Goal: Download file/media: Obtain a digital file from the website

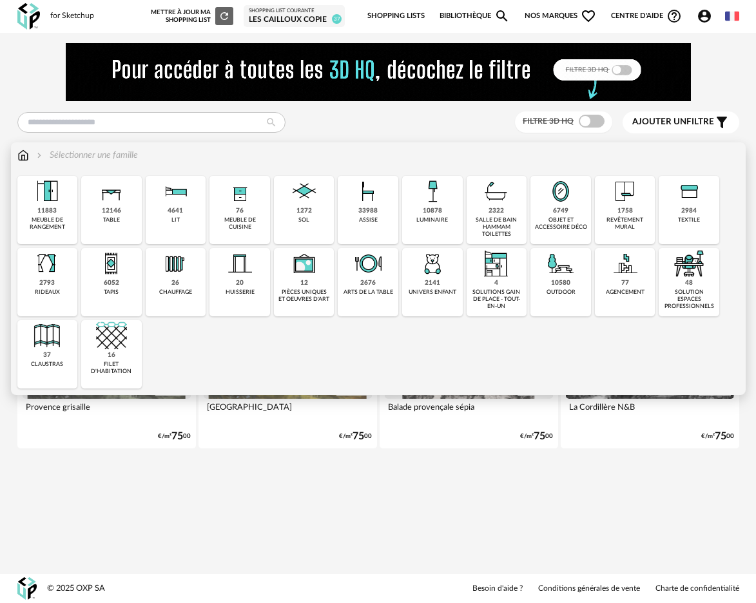
click at [434, 226] on div "10878 luminaire" at bounding box center [432, 210] width 61 height 68
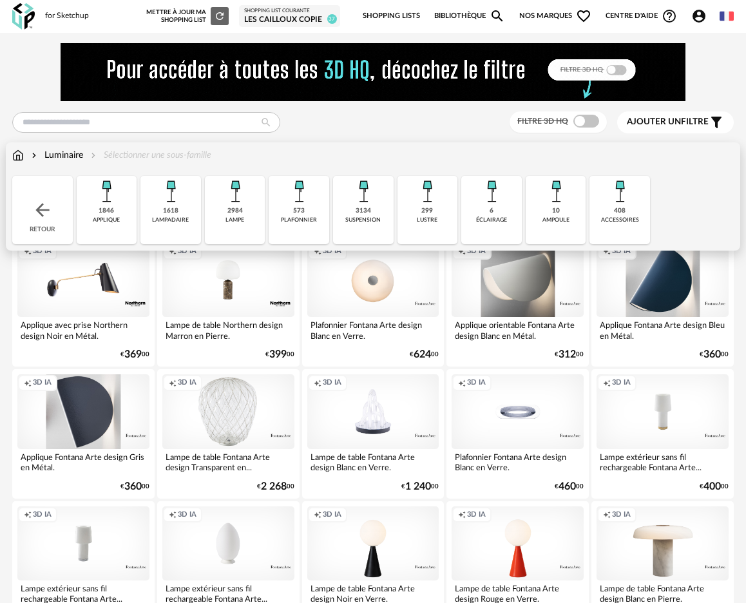
click at [126, 212] on div "1846 applique" at bounding box center [107, 210] width 61 height 68
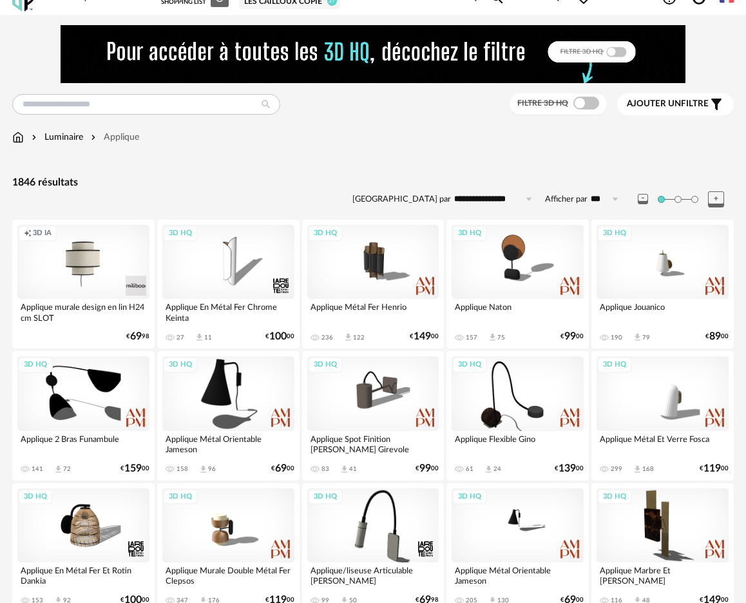
scroll to position [30, 0]
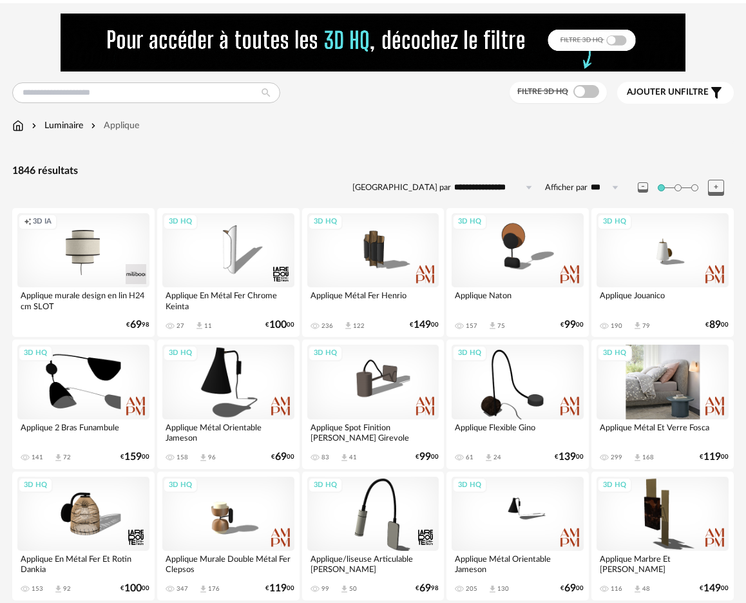
click at [668, 386] on div "3D HQ" at bounding box center [663, 382] width 132 height 74
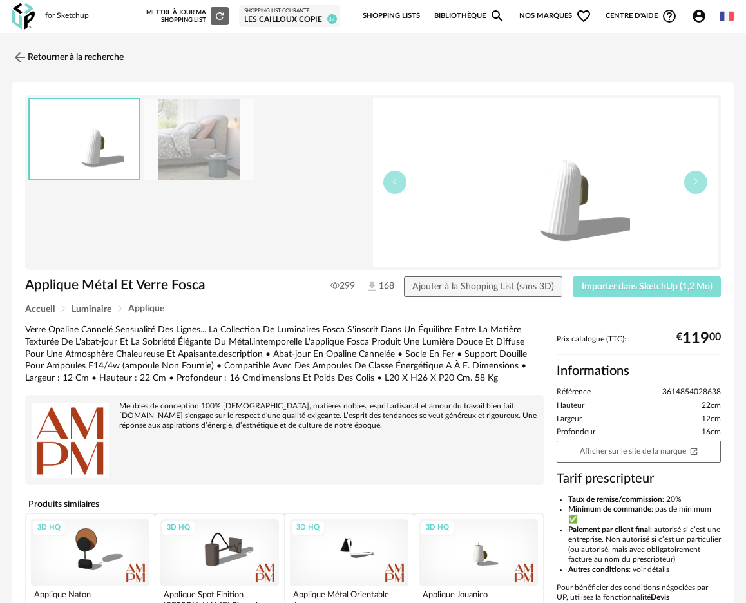
click at [639, 282] on span "Importer dans SketchUp (1,2 Mo)" at bounding box center [647, 286] width 131 height 9
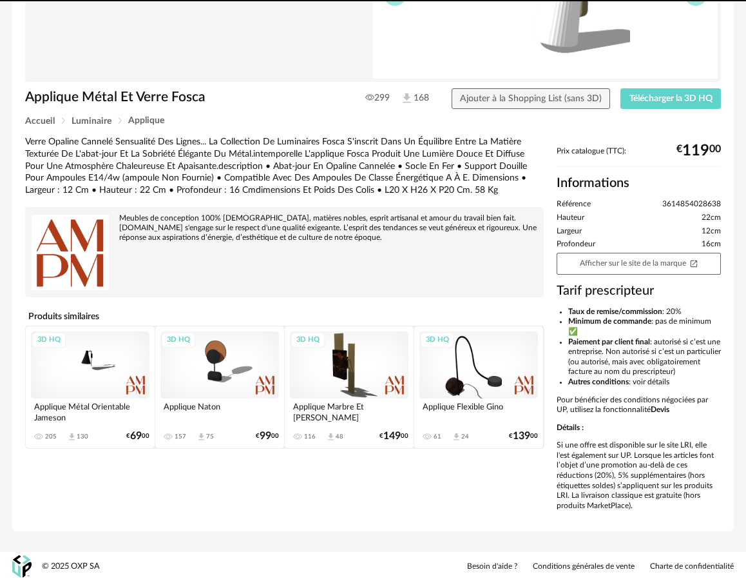
scroll to position [198, 0]
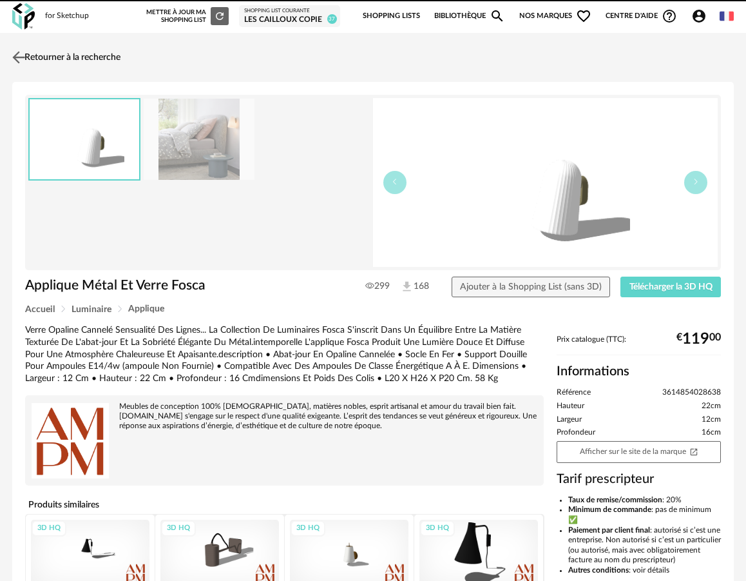
click at [34, 53] on link "Retourner à la recherche" at bounding box center [64, 57] width 111 height 28
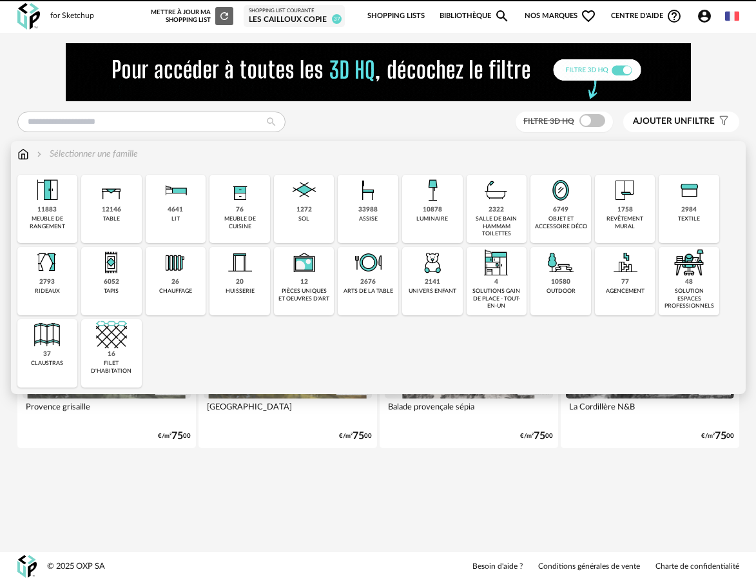
click at [119, 292] on div "6052 tapis" at bounding box center [111, 281] width 61 height 68
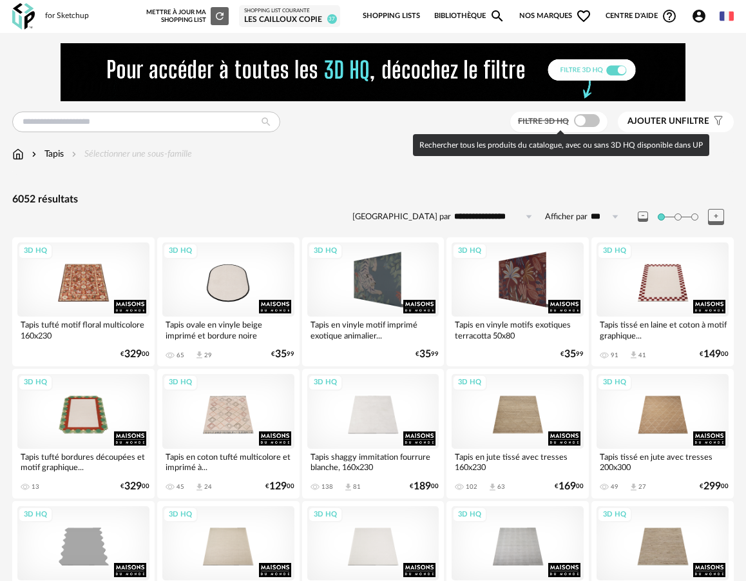
click at [590, 125] on span at bounding box center [587, 120] width 26 height 13
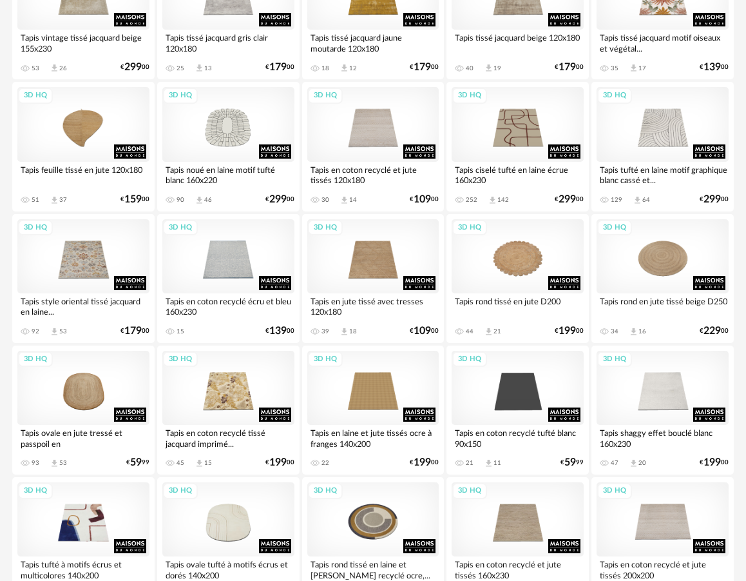
scroll to position [950, 0]
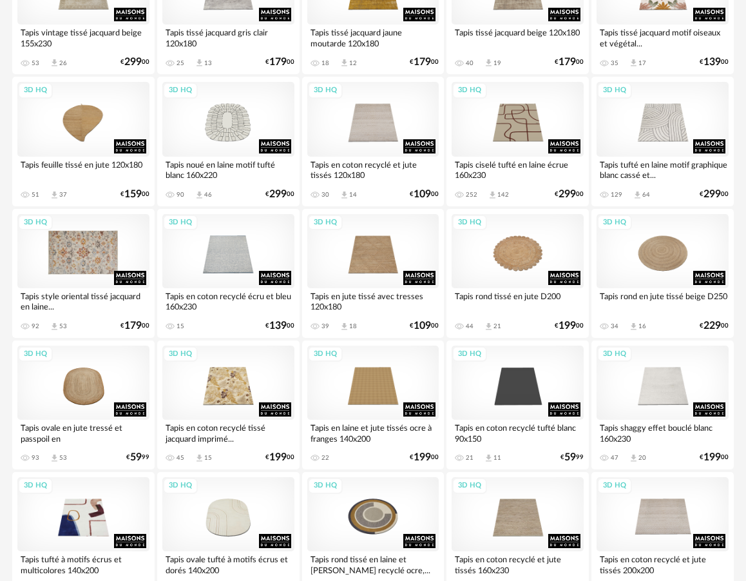
click at [73, 260] on div "3D HQ" at bounding box center [83, 251] width 132 height 74
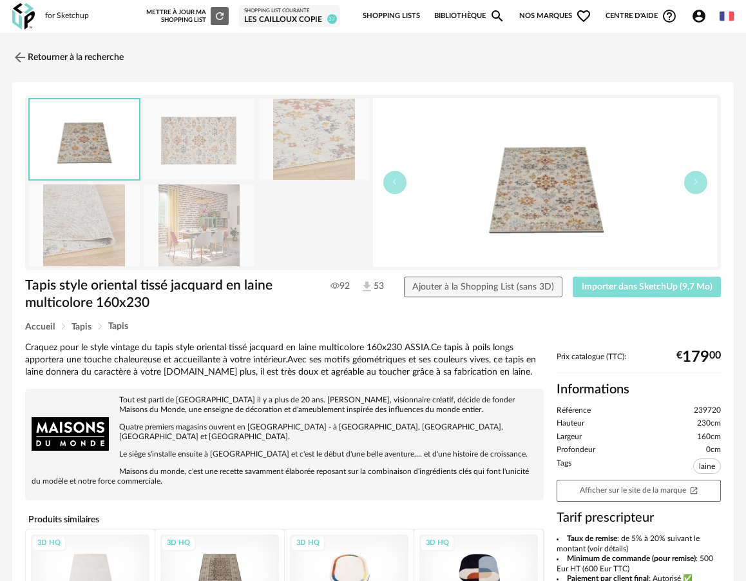
click at [619, 287] on span "Importer dans SketchUp (9,7 Mo)" at bounding box center [647, 286] width 131 height 9
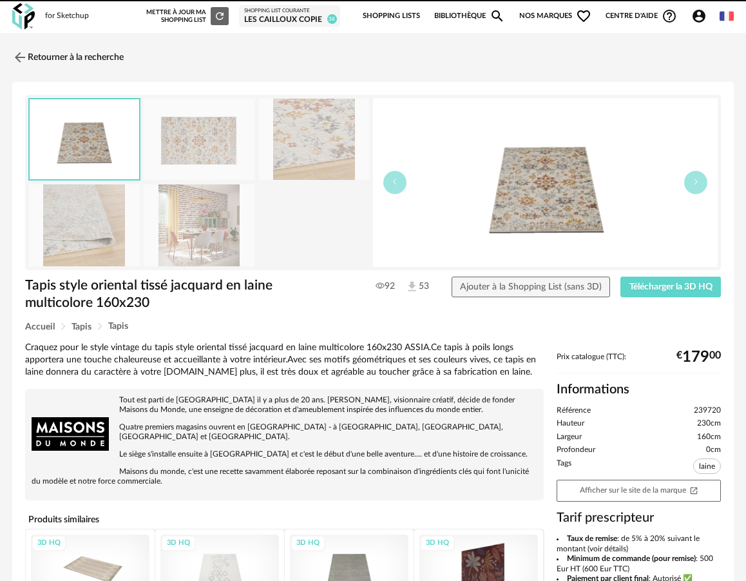
click at [54, 59] on link "Retourner à la recherche" at bounding box center [67, 57] width 111 height 28
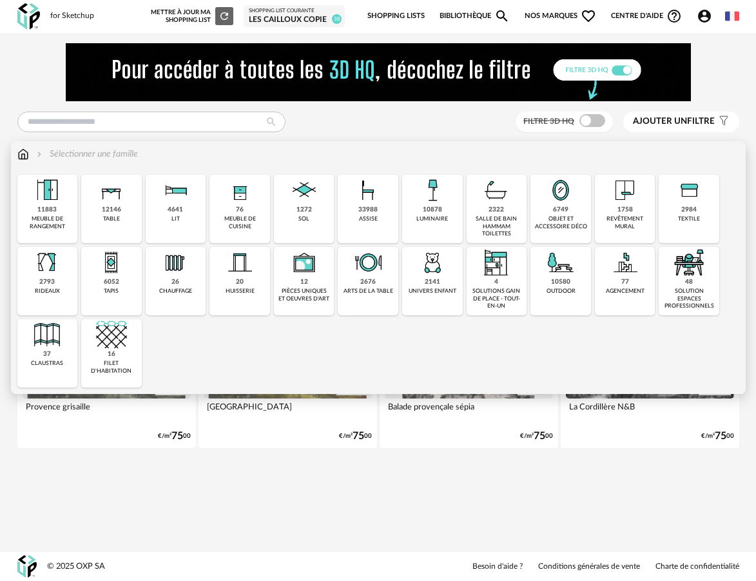
click at [104, 286] on div "6052" at bounding box center [111, 282] width 15 height 8
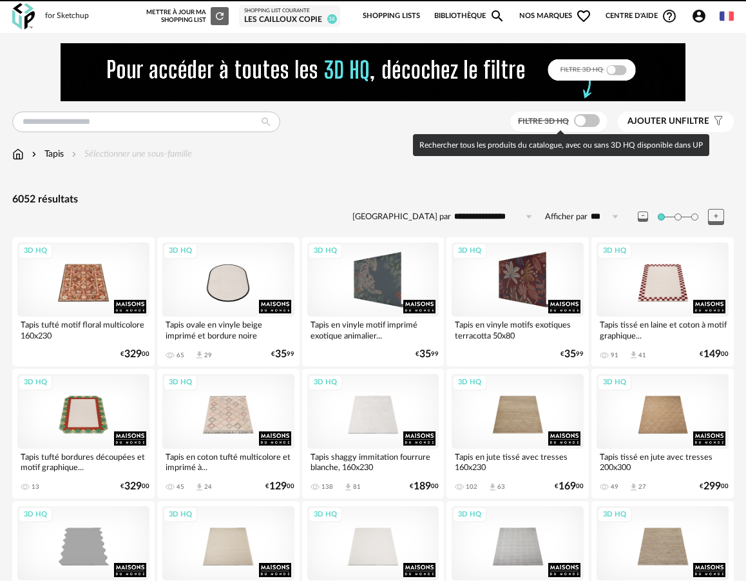
click at [591, 124] on span at bounding box center [587, 120] width 26 height 13
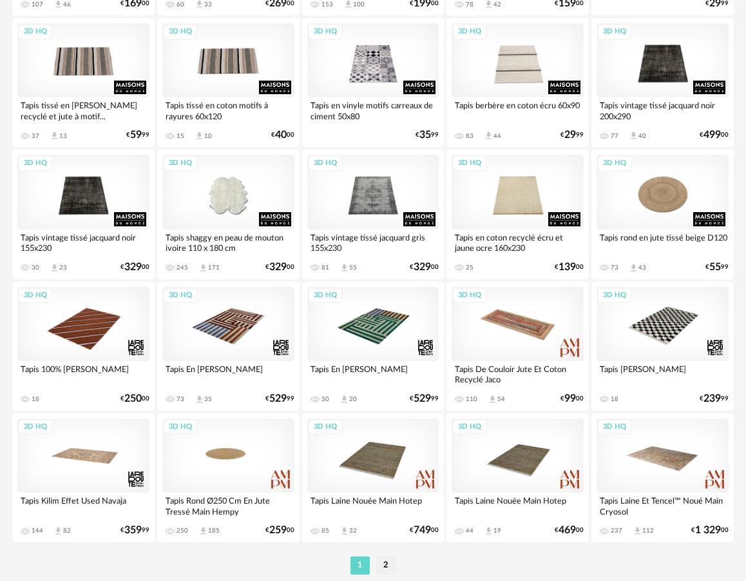
scroll to position [2370, 0]
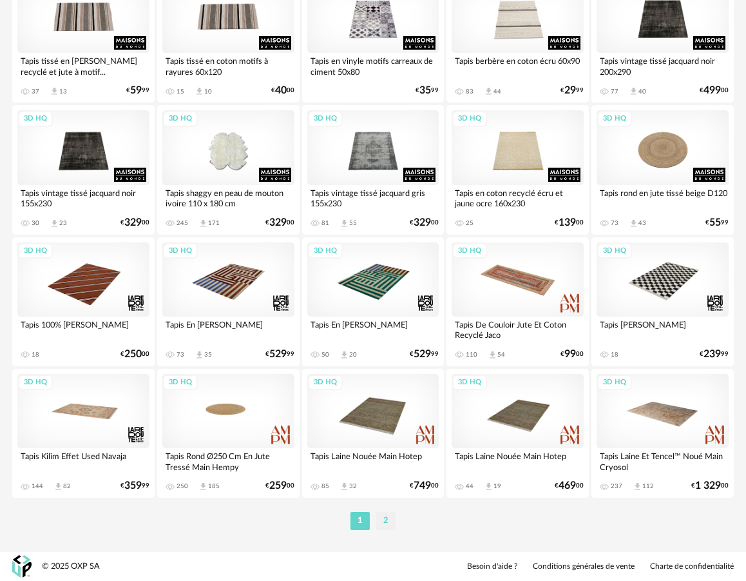
click at [383, 525] on li "2" at bounding box center [385, 521] width 19 height 18
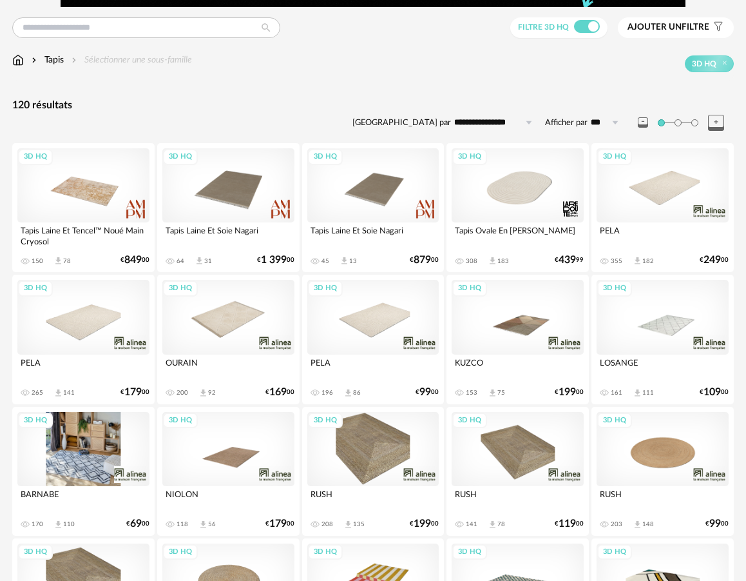
scroll to position [264, 0]
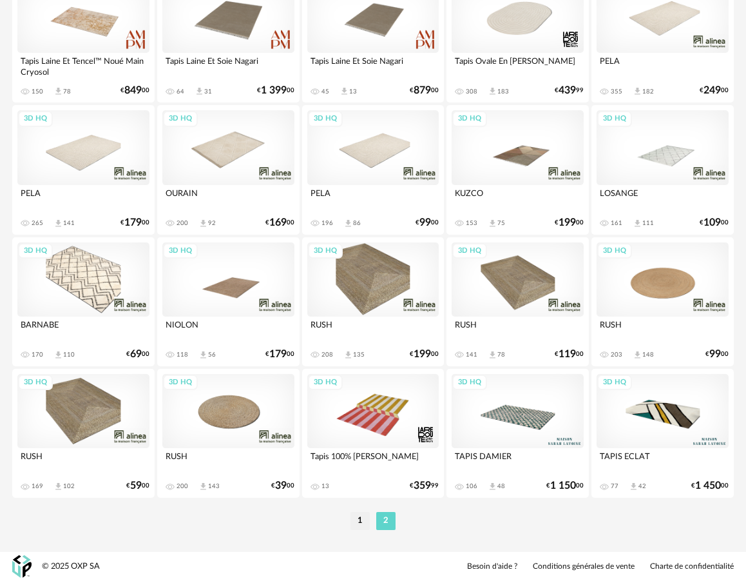
click at [374, 519] on ul "1 2" at bounding box center [373, 521] width 52 height 18
click at [355, 523] on li "1" at bounding box center [360, 521] width 19 height 18
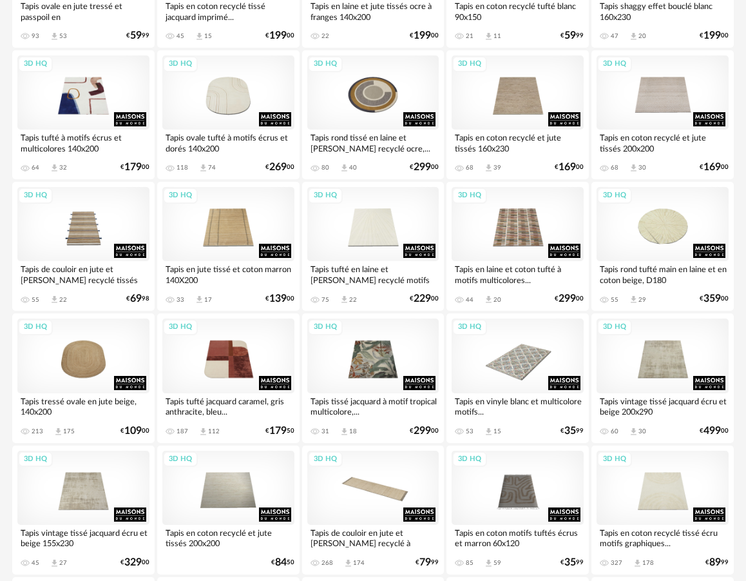
scroll to position [1377, 0]
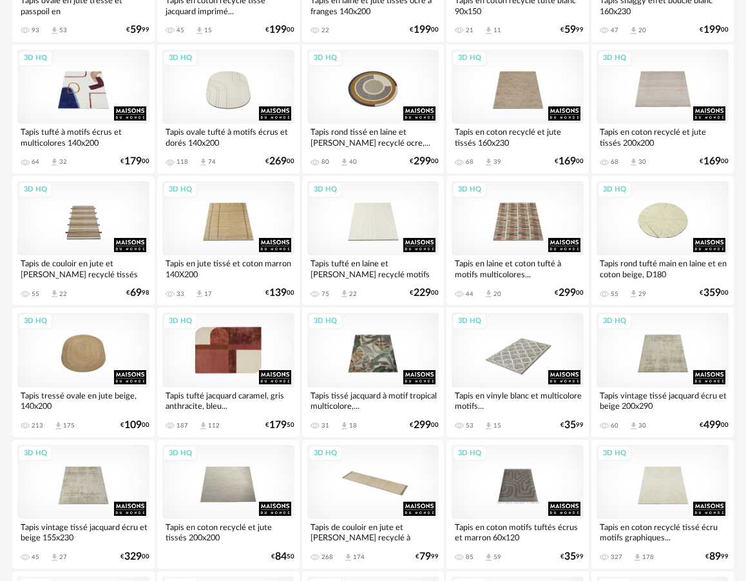
click at [229, 368] on div "3D HQ" at bounding box center [228, 350] width 132 height 74
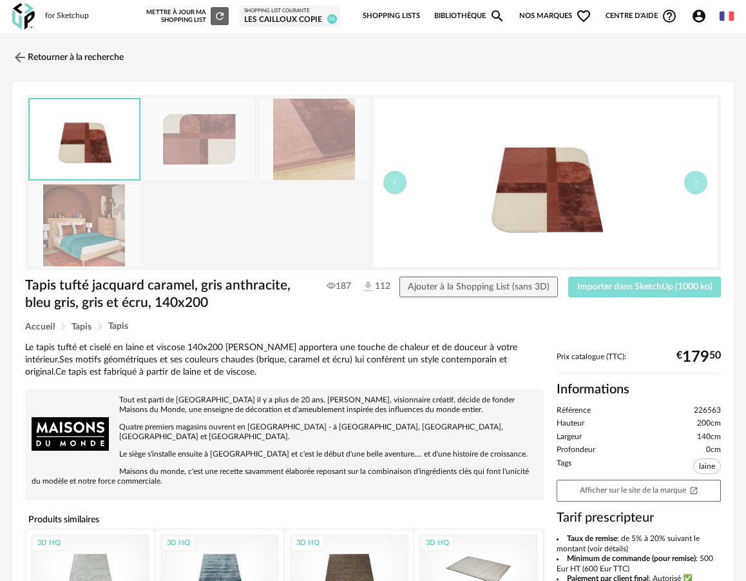
click at [601, 284] on span "Importer dans SketchUp (1000 ko)" at bounding box center [644, 286] width 135 height 9
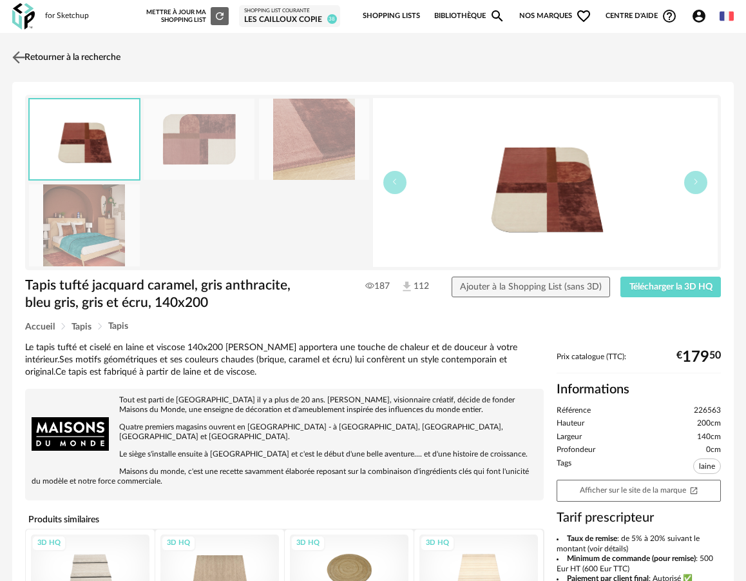
click at [47, 50] on link "Retourner à la recherche" at bounding box center [64, 57] width 111 height 28
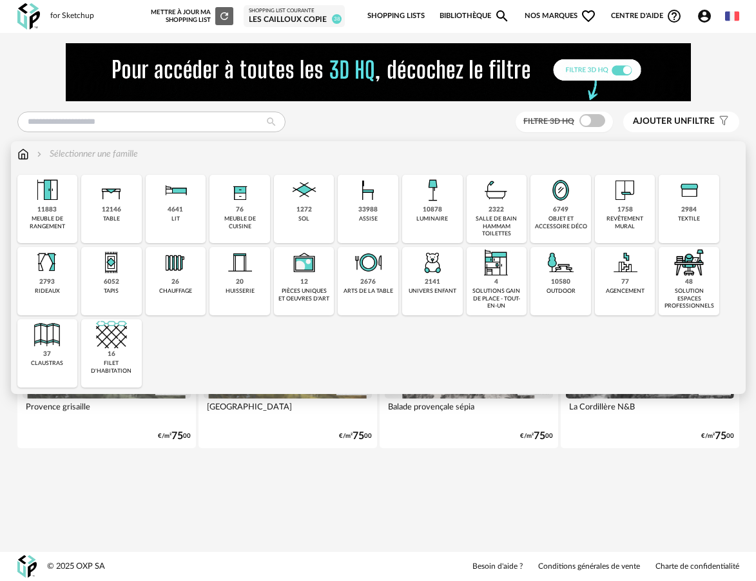
click at [425, 224] on div "10878 luminaire" at bounding box center [432, 209] width 61 height 68
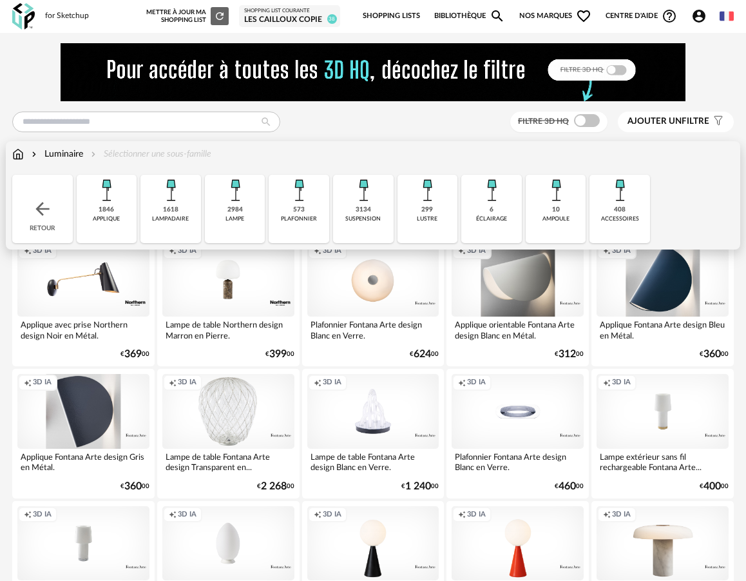
click at [57, 155] on div "Luminaire" at bounding box center [56, 154] width 54 height 13
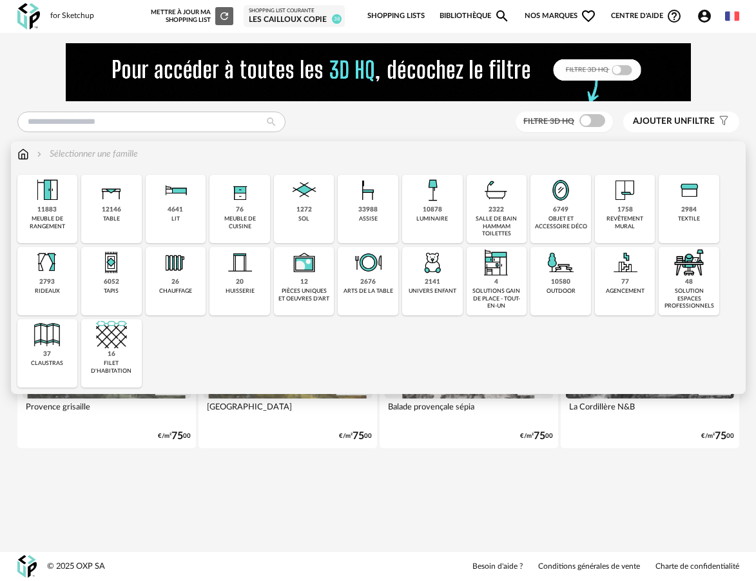
click at [425, 211] on div "10878" at bounding box center [432, 210] width 19 height 8
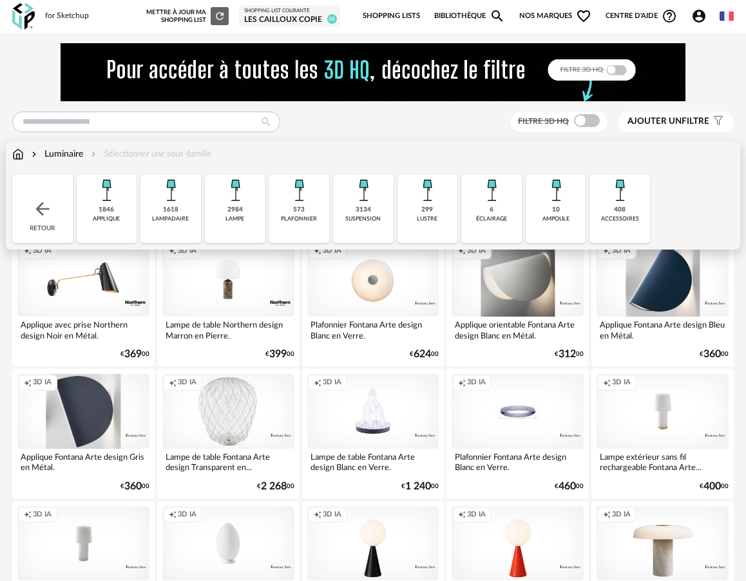
click at [226, 222] on div "lampe" at bounding box center [235, 218] width 19 height 7
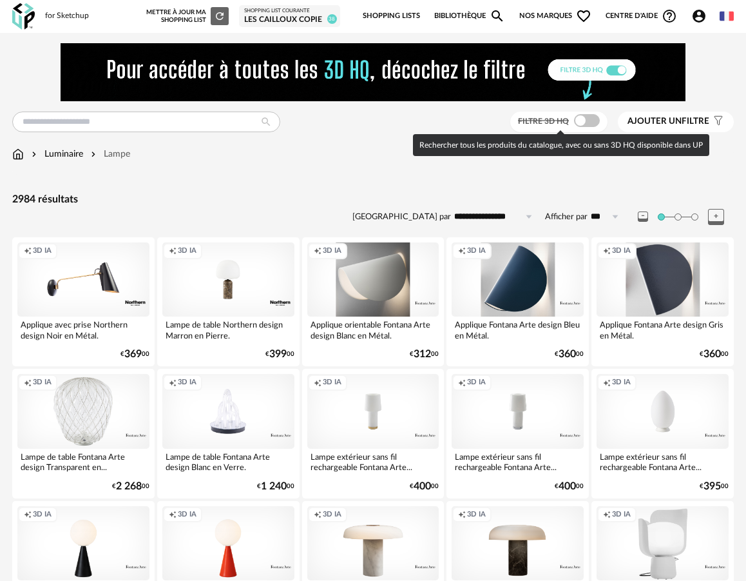
click at [603, 124] on div "Filtre 3D HQ" at bounding box center [558, 121] width 97 height 21
click at [586, 123] on span at bounding box center [587, 120] width 26 height 13
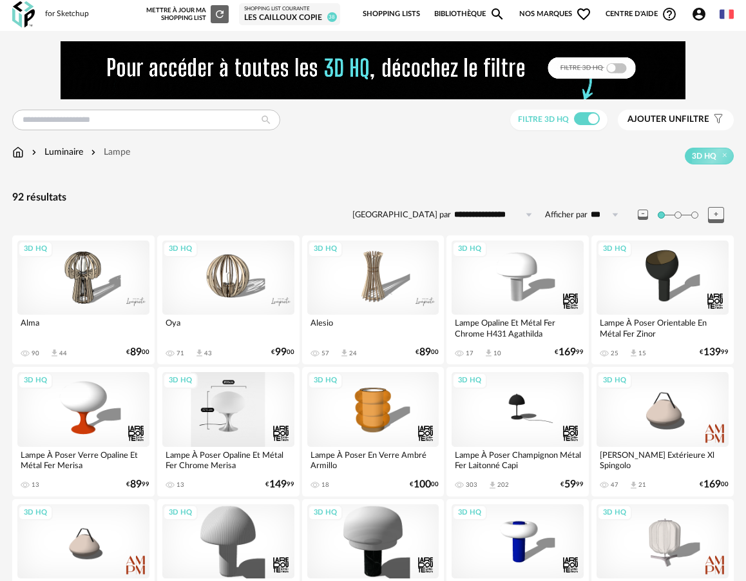
scroll to position [3, 0]
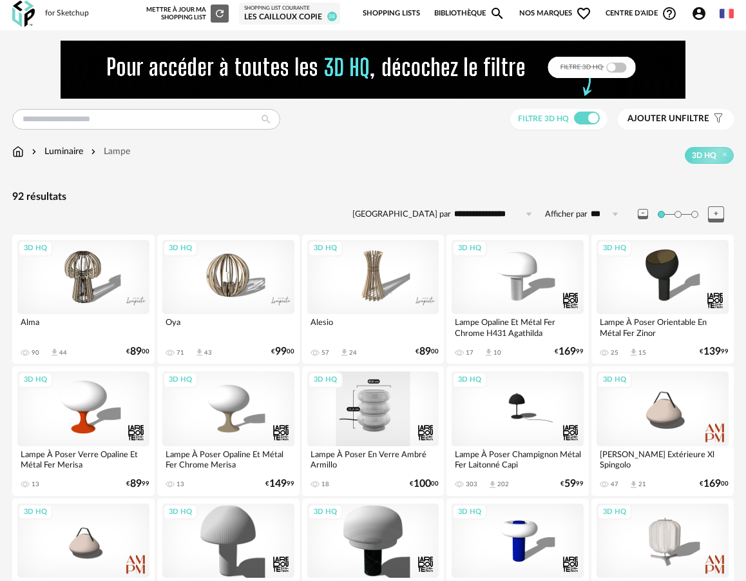
click at [378, 414] on div "3D HQ" at bounding box center [373, 408] width 132 height 74
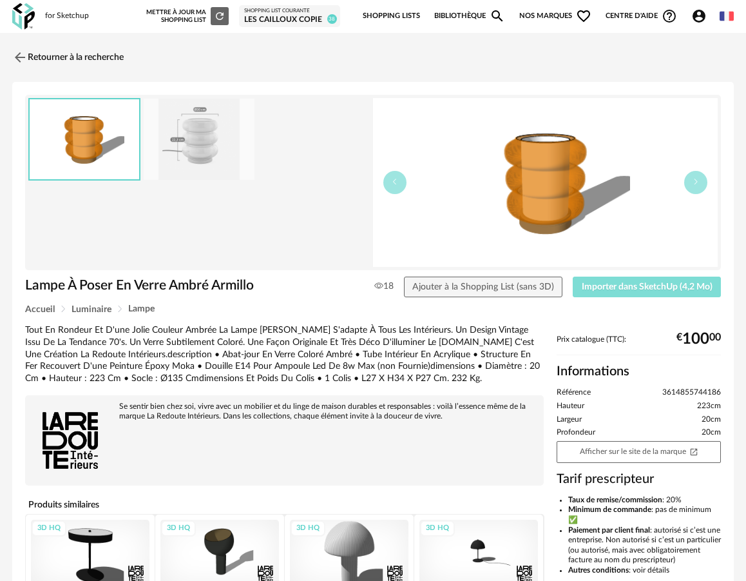
click at [682, 286] on span "Importer dans SketchUp (4,2 Mo)" at bounding box center [647, 286] width 131 height 9
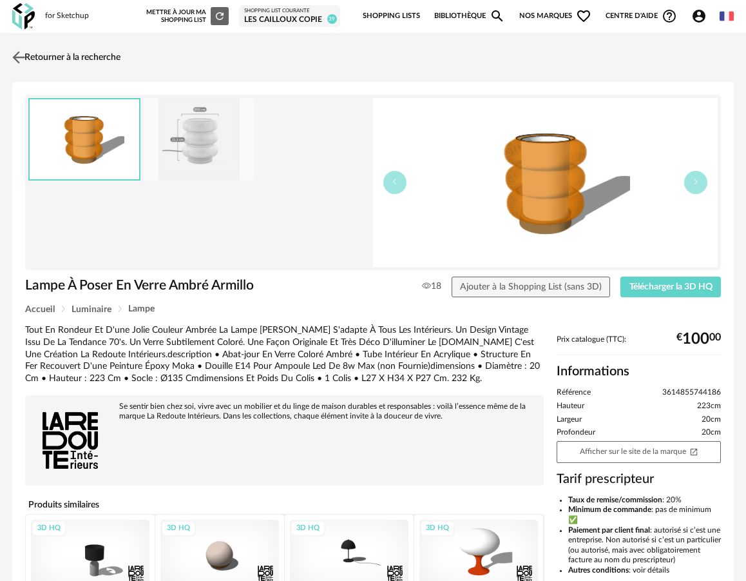
click at [47, 57] on link "Retourner à la recherche" at bounding box center [64, 57] width 111 height 28
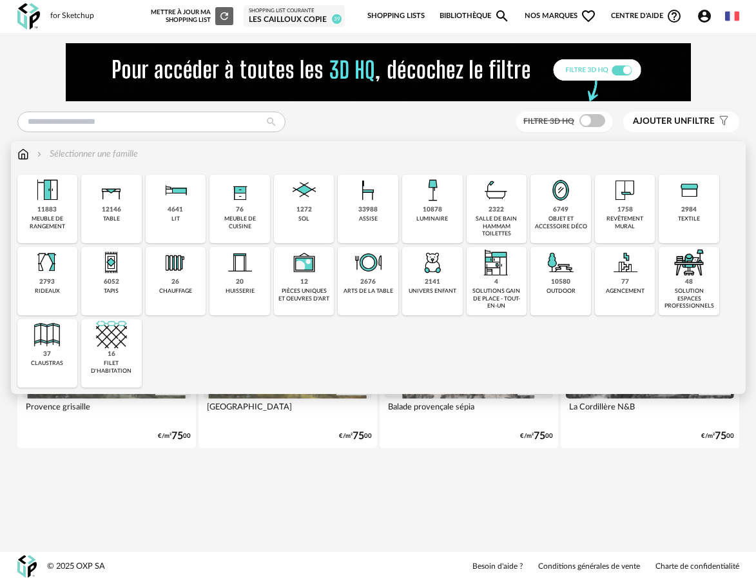
click at [562, 221] on div "objet et accessoire déco" at bounding box center [560, 222] width 53 height 15
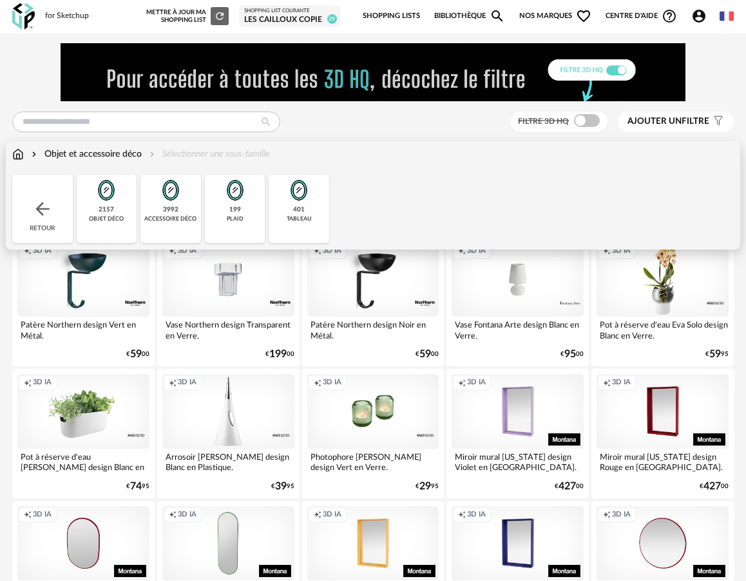
click at [111, 217] on div "objet déco" at bounding box center [106, 218] width 35 height 7
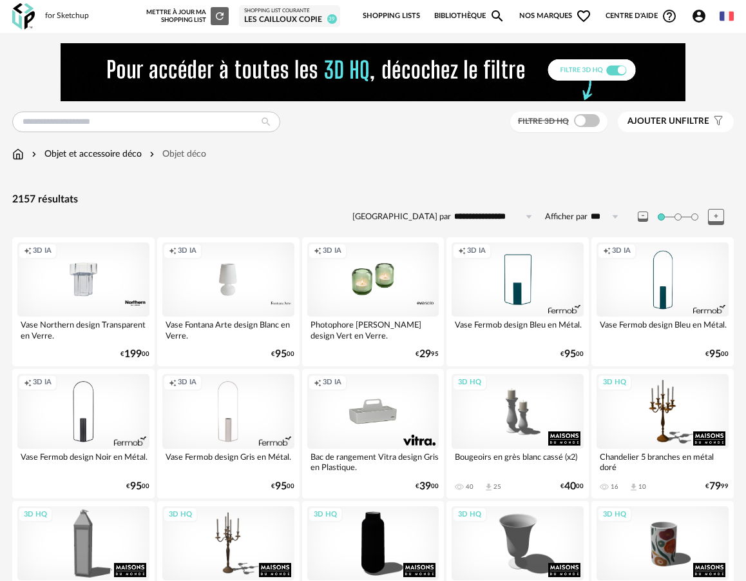
scroll to position [3, 0]
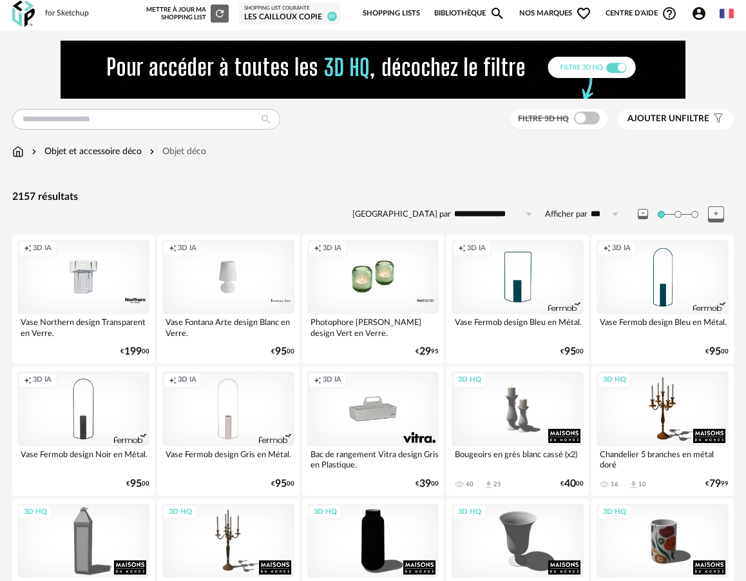
click at [602, 115] on div "Filtre 3D HQ" at bounding box center [558, 119] width 97 height 21
click at [594, 117] on span at bounding box center [587, 117] width 26 height 13
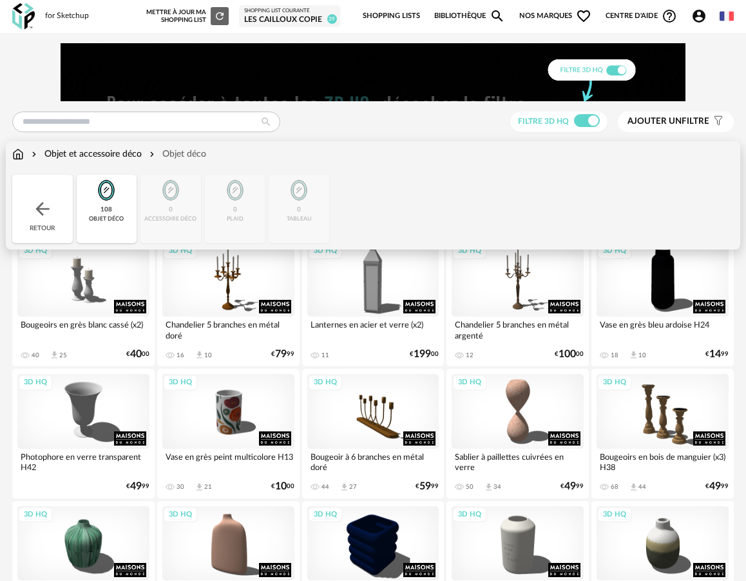
click at [110, 159] on div "Objet et accessoire déco" at bounding box center [85, 154] width 113 height 13
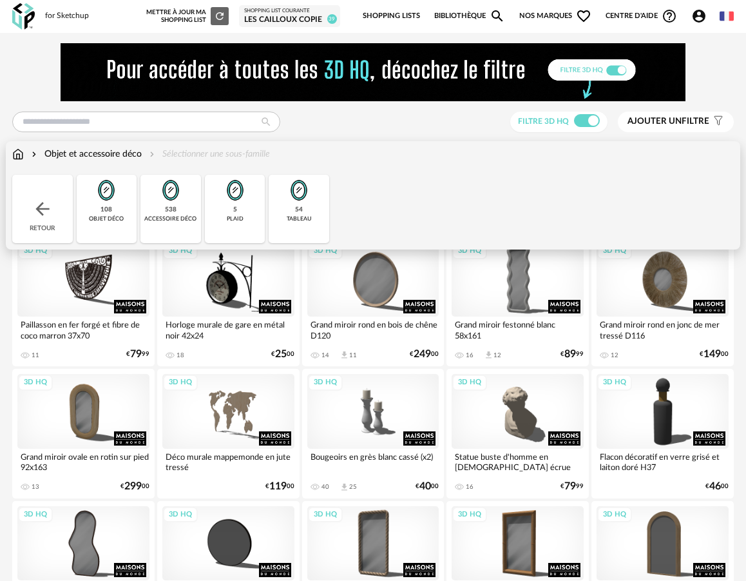
click at [182, 191] on img at bounding box center [170, 190] width 31 height 31
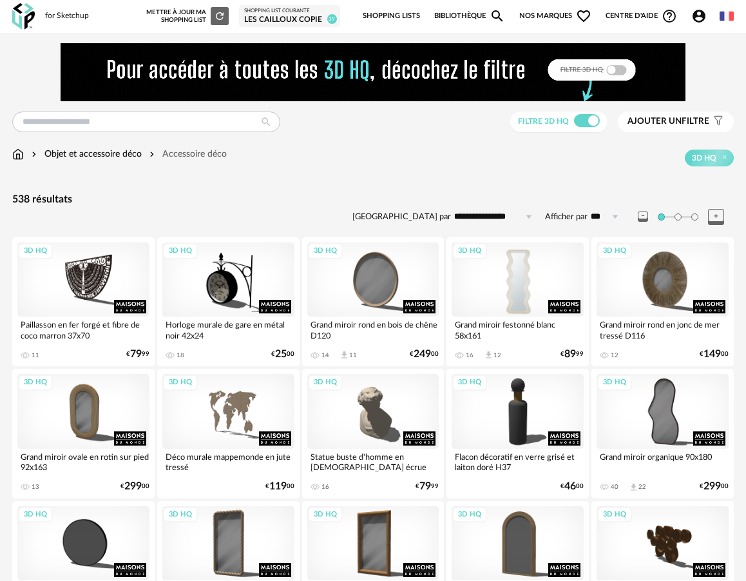
click at [501, 285] on div "3D HQ" at bounding box center [518, 279] width 132 height 74
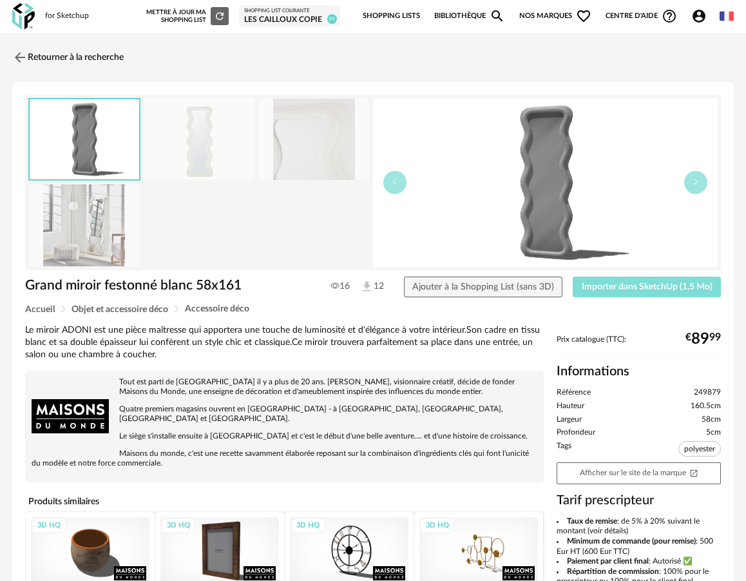
click at [619, 284] on span "Importer dans SketchUp (1,5 Mo)" at bounding box center [647, 286] width 131 height 9
